Goal: Book appointment/travel/reservation

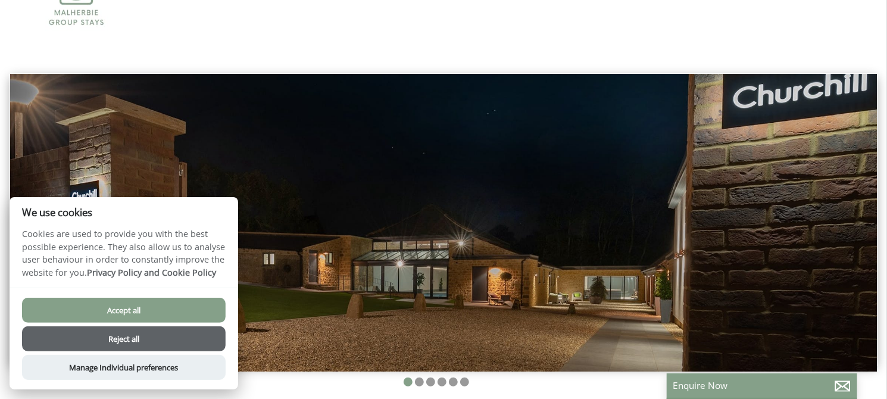
scroll to position [60, 0]
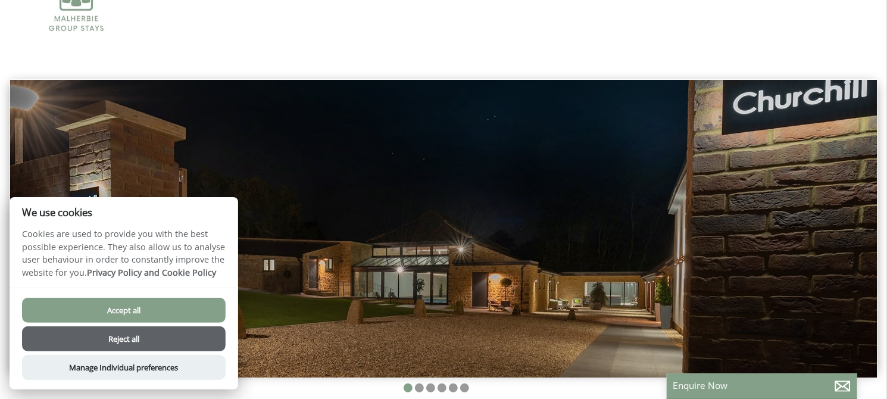
click at [158, 343] on button "Reject all" at bounding box center [124, 338] width 204 height 25
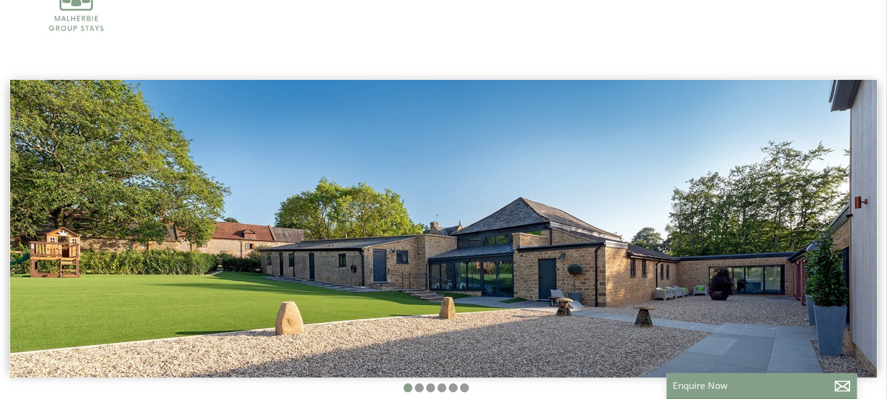
click at [838, 235] on img at bounding box center [443, 229] width 867 height 298
click at [423, 389] on li at bounding box center [419, 387] width 9 height 9
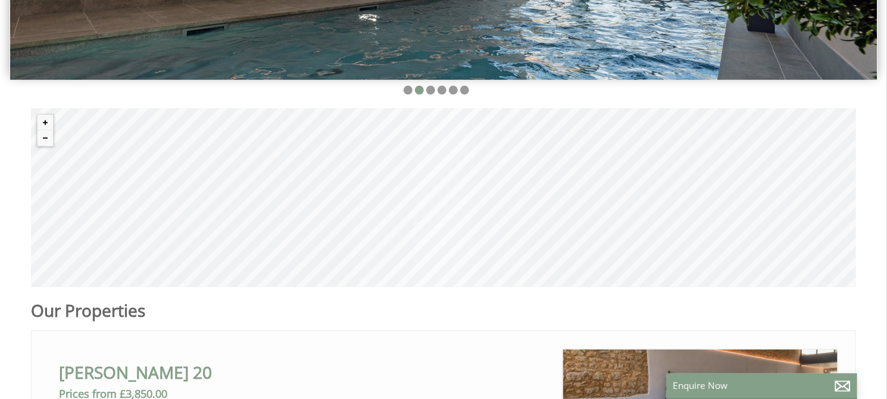
scroll to position [0, 11]
click at [504, 240] on div "© MapTiler © OpenStreetMap contributors" at bounding box center [443, 197] width 825 height 179
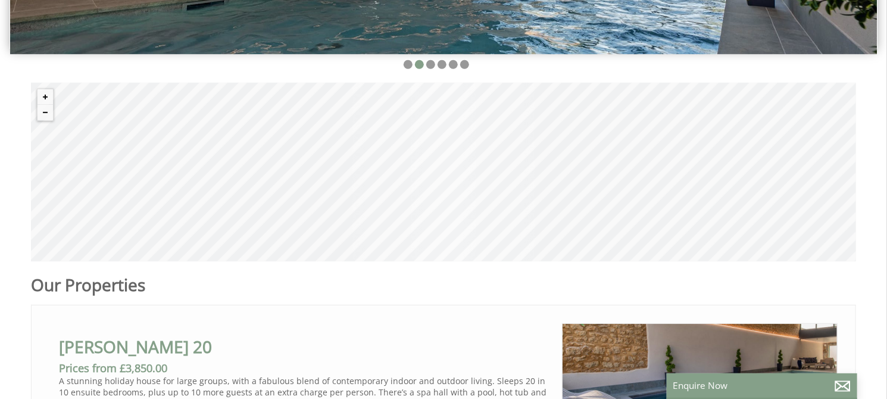
scroll to position [357, 0]
